Goal: Information Seeking & Learning: Learn about a topic

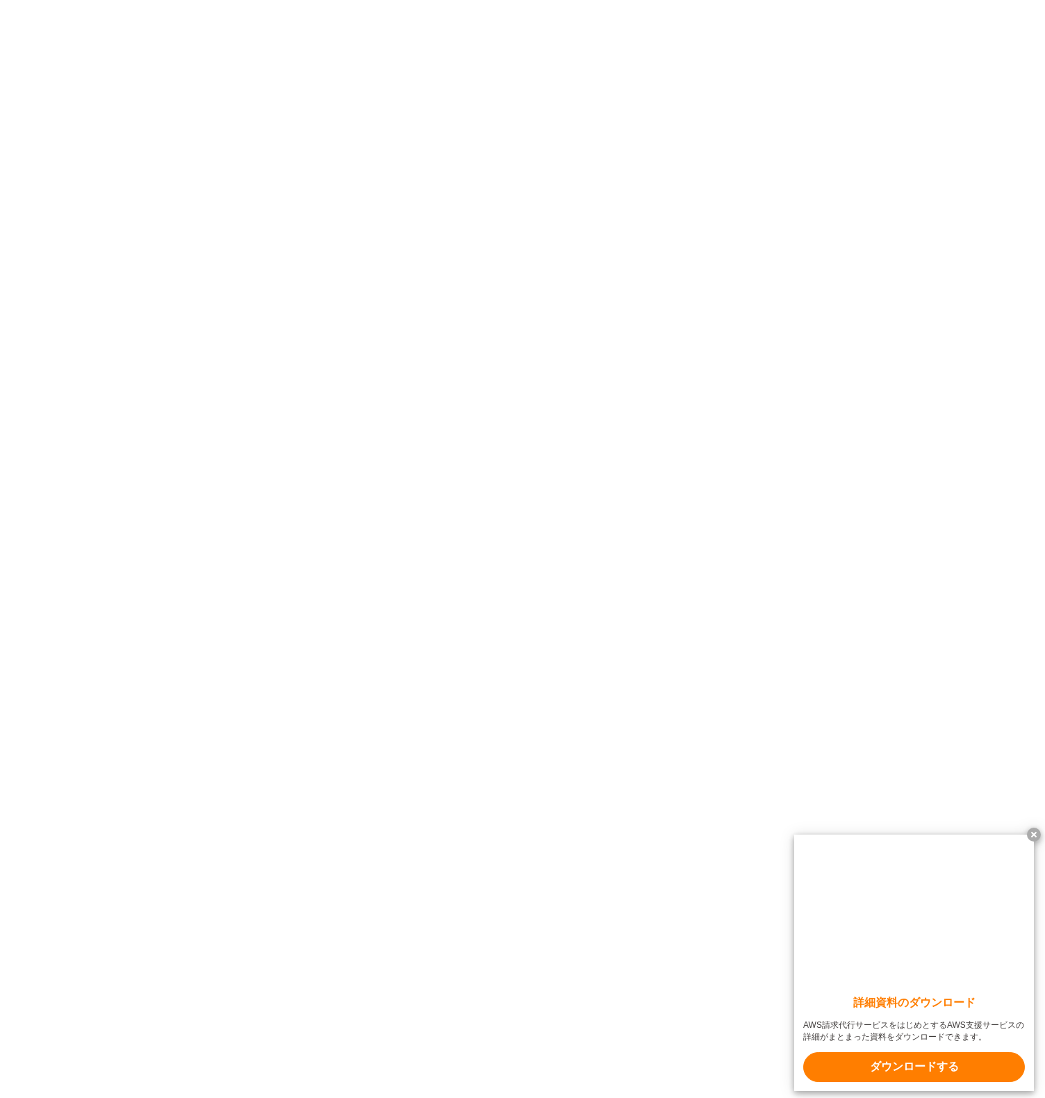
scroll to position [2848, 0]
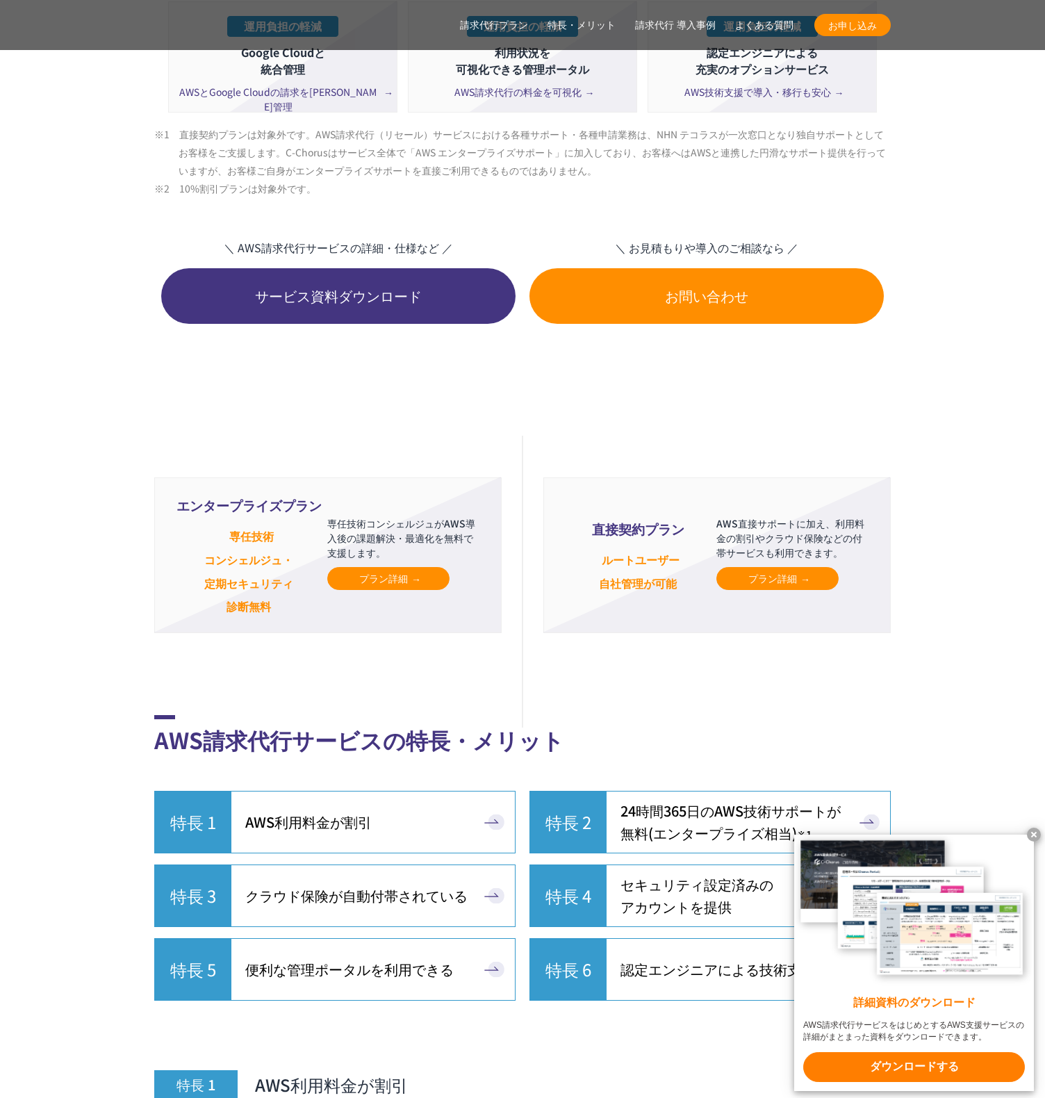
click at [780, 586] on span "プラン詳細" at bounding box center [778, 578] width 58 height 15
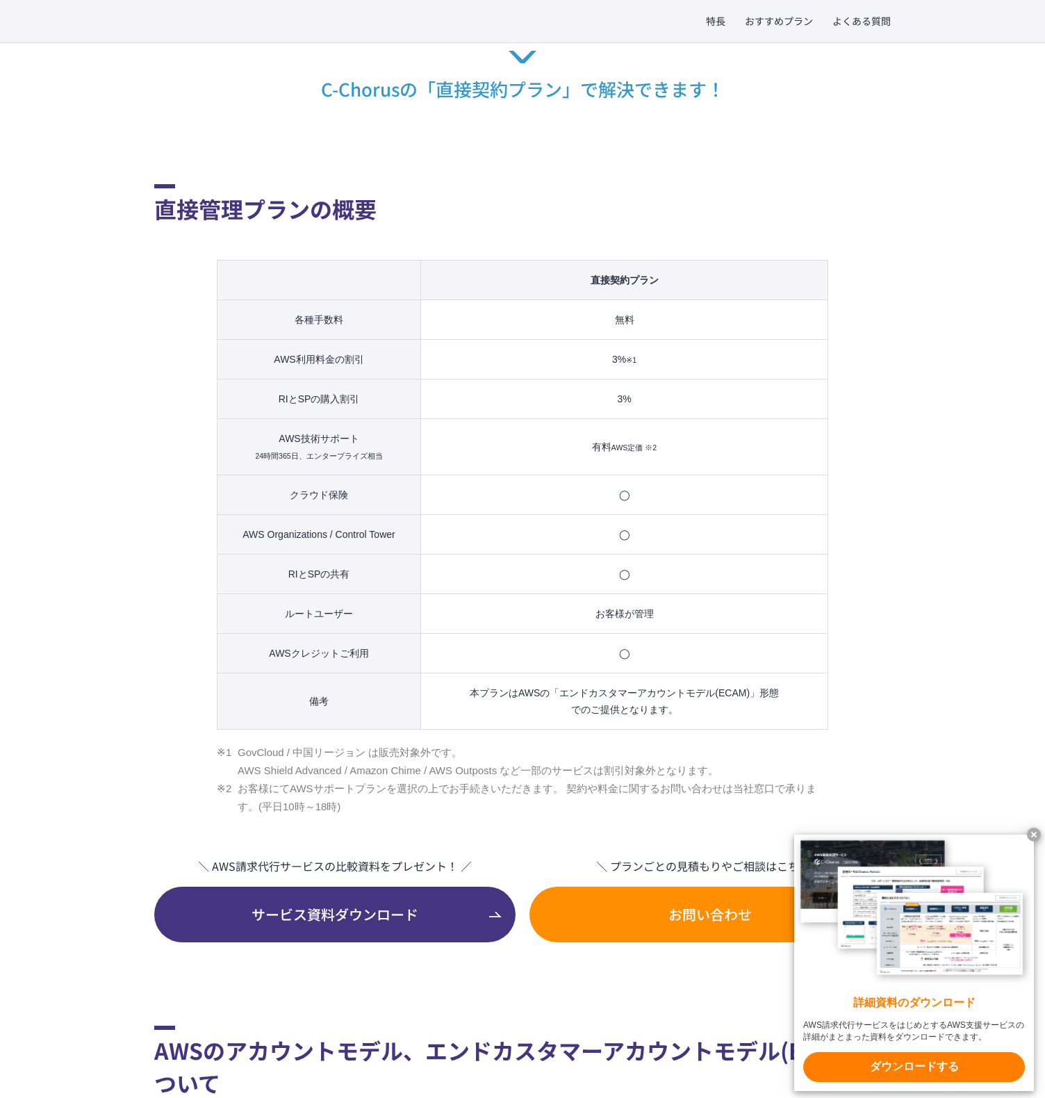
scroll to position [658, 0]
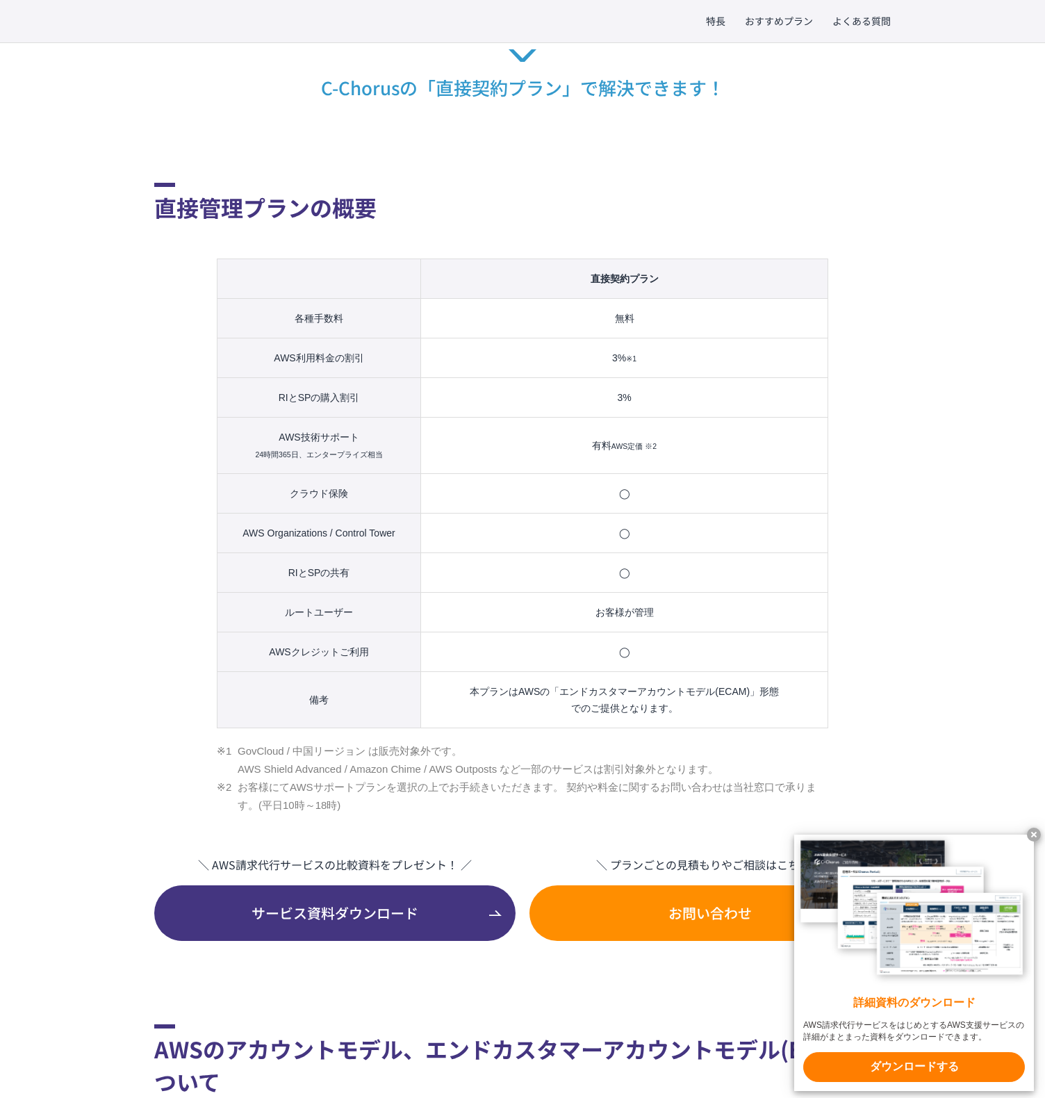
click at [1032, 832] on x-t at bounding box center [1034, 835] width 14 height 14
click at [1032, 832] on div "特長 おすすめプラン よくある質問 TOP AWS総合支援・リセール C-Chorus AWS請求代行サービス 直接契約プラン AWSとの直接契約と同等。 ル…" at bounding box center [522, 984] width 1045 height 2896
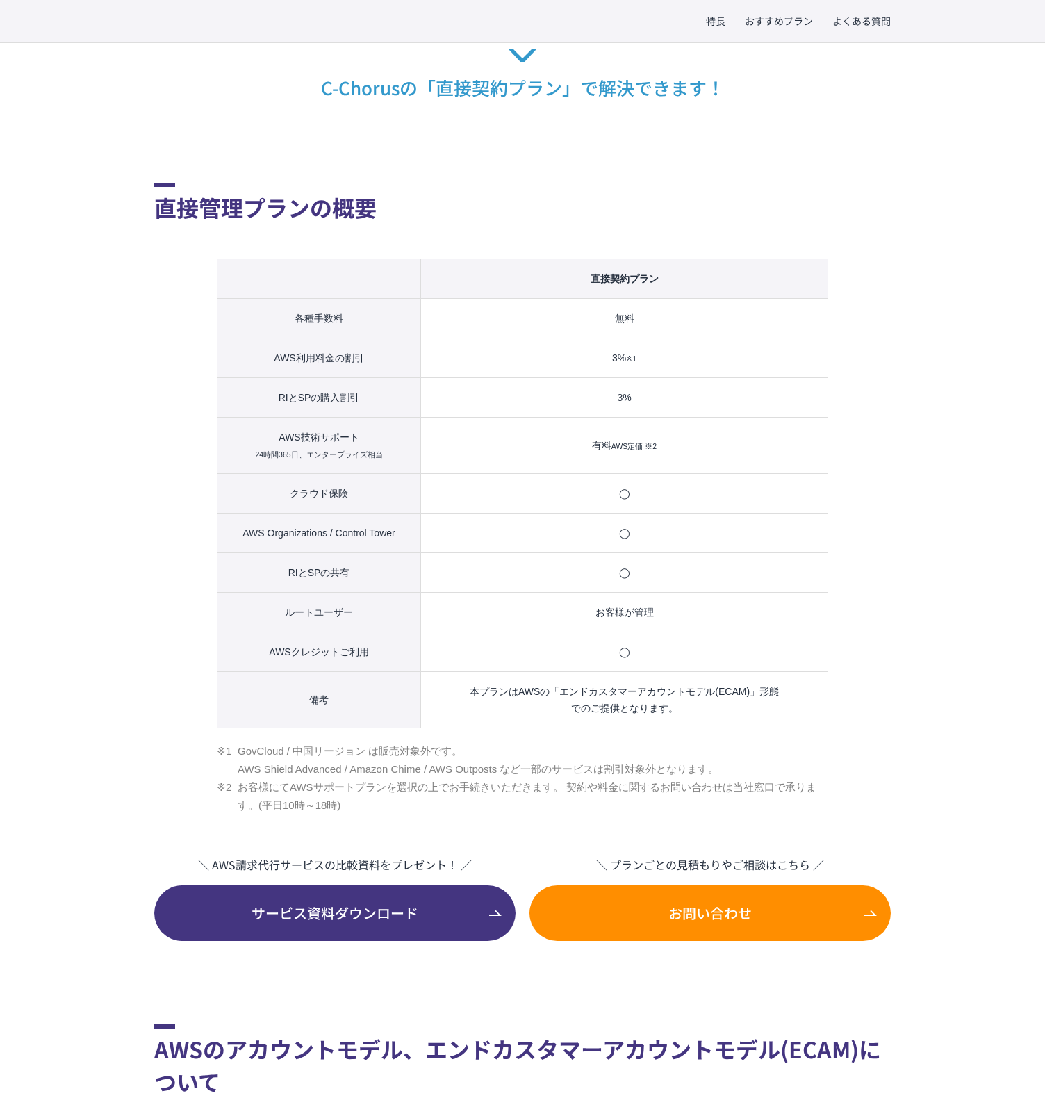
click at [997, 354] on div "特長 おすすめプラン よくある質問 TOP AWS総合支援・リセール C-Chorus AWS請求代行サービス 直接契約プラン AWSとの直接契約と同等。 ル…" at bounding box center [522, 984] width 1045 height 2896
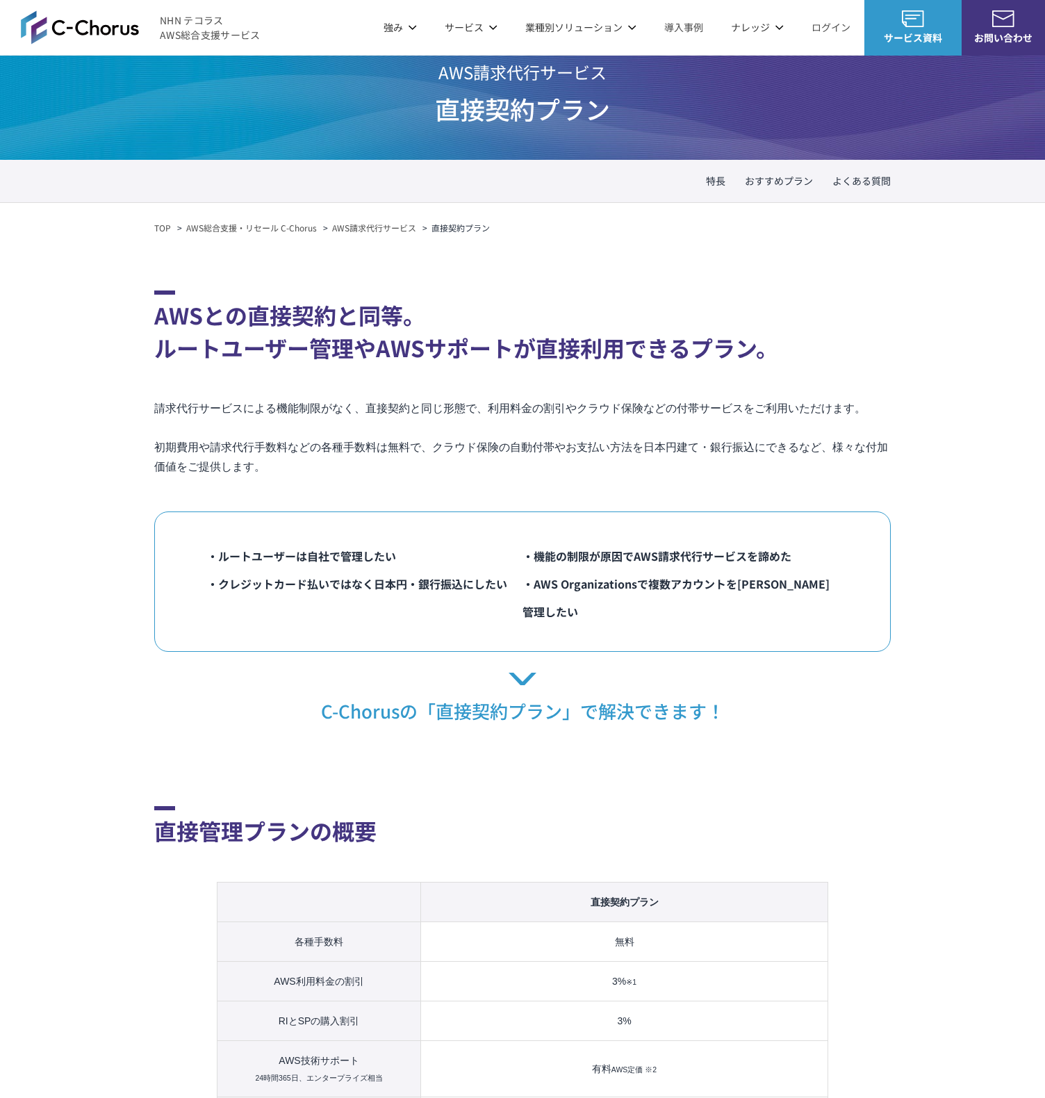
scroll to position [0, 0]
